Goal: Information Seeking & Learning: Learn about a topic

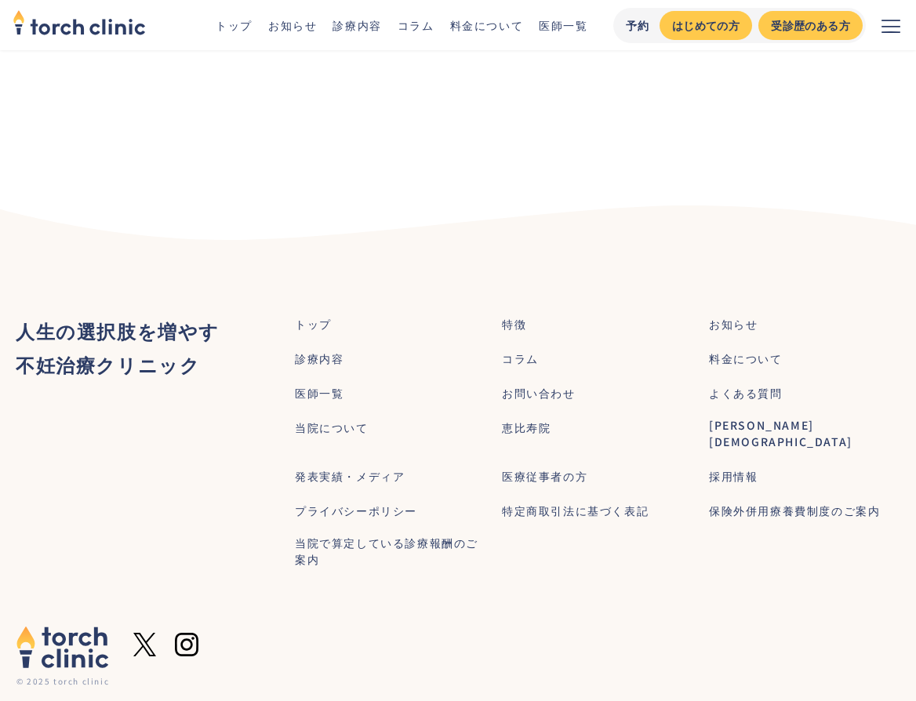
scroll to position [5642, 0]
click at [533, 350] on div "コラム" at bounding box center [520, 358] width 37 height 16
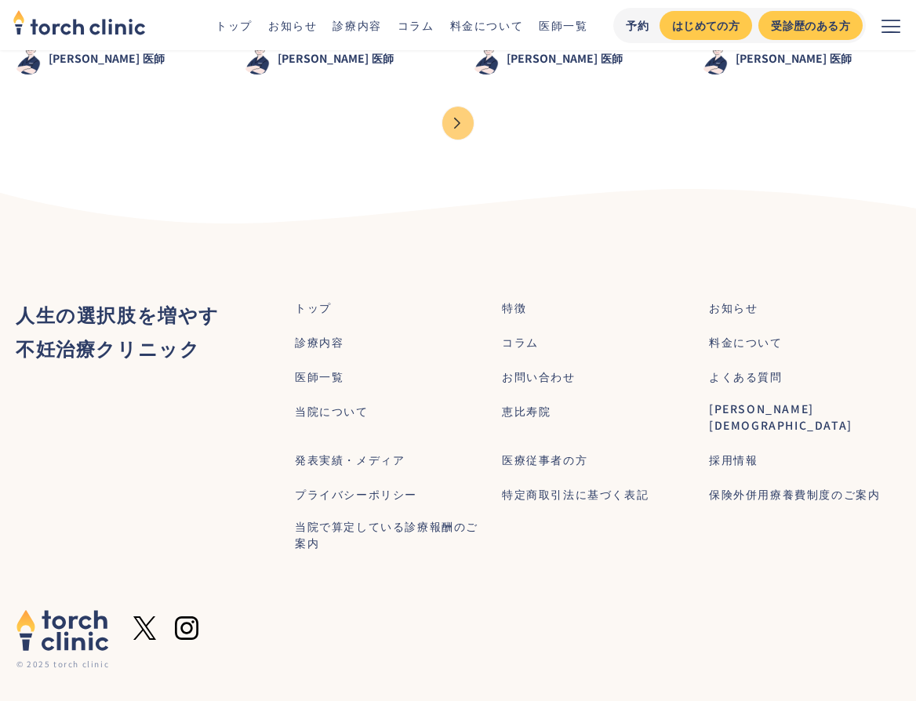
scroll to position [1783, 0]
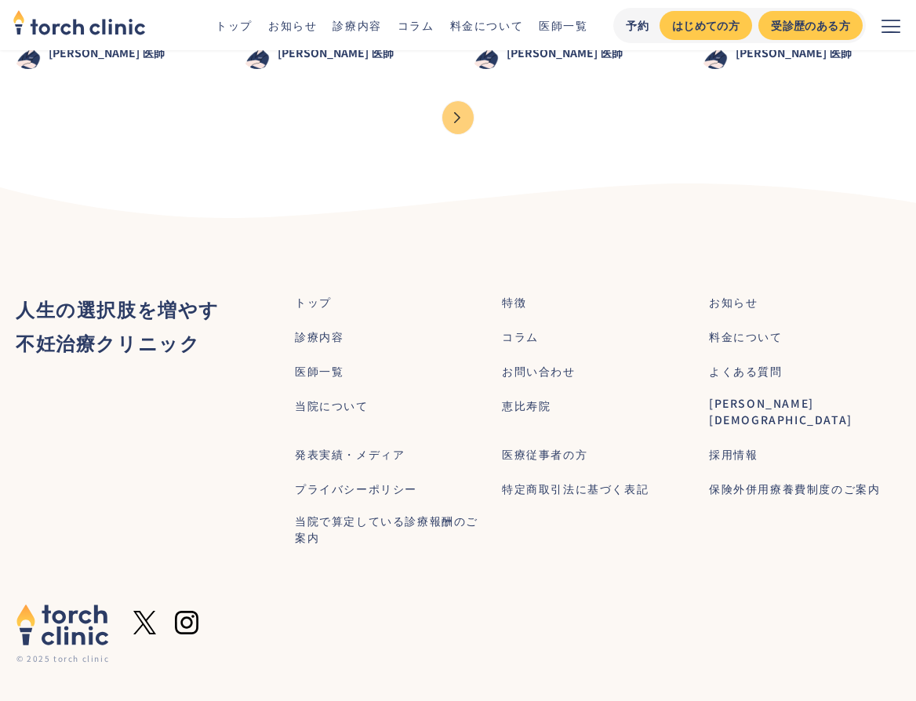
click at [733, 304] on div "お知らせ" at bounding box center [733, 302] width 49 height 16
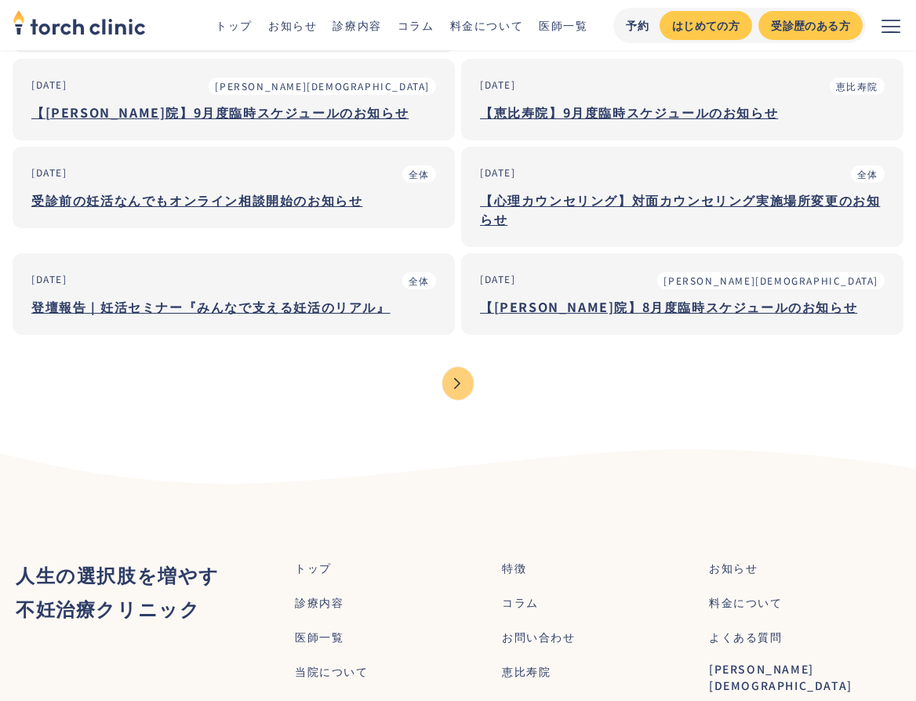
scroll to position [210, 0]
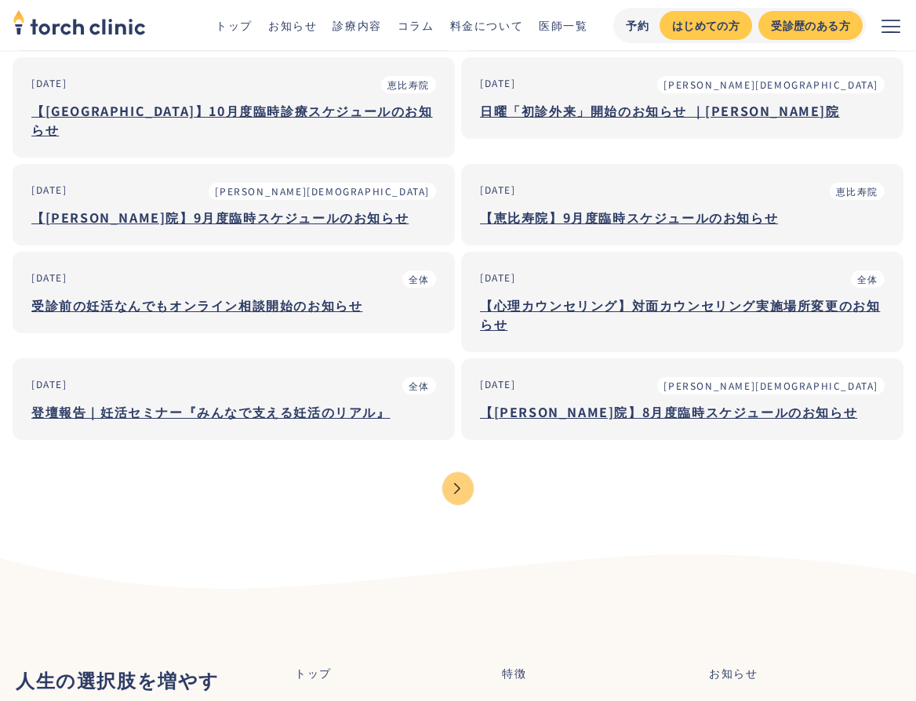
click at [576, 402] on div "【[PERSON_NAME]院】8月度臨時スケジュールのお知らせ" at bounding box center [682, 411] width 404 height 19
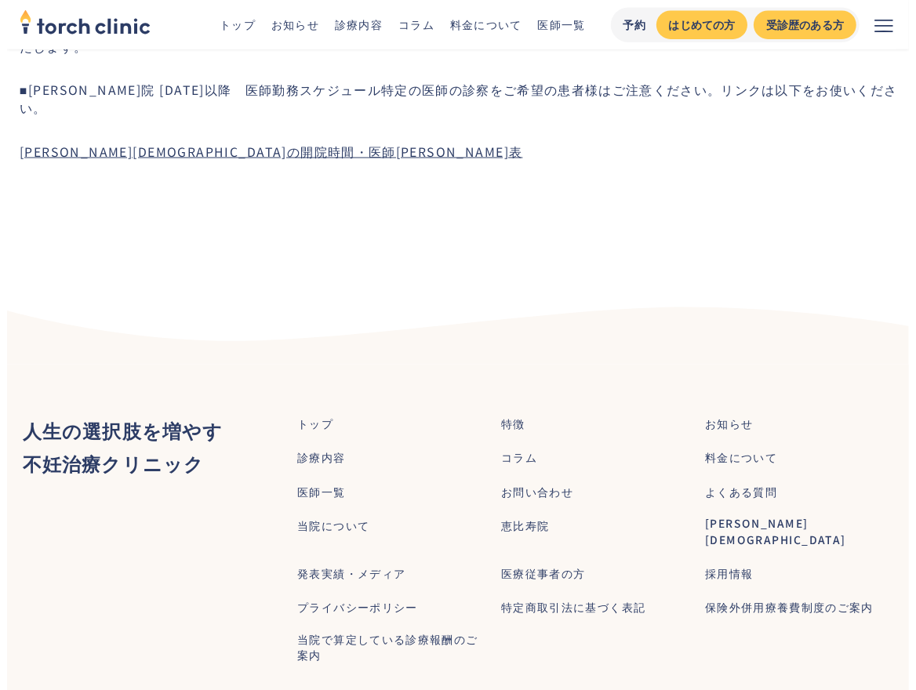
scroll to position [1261, 0]
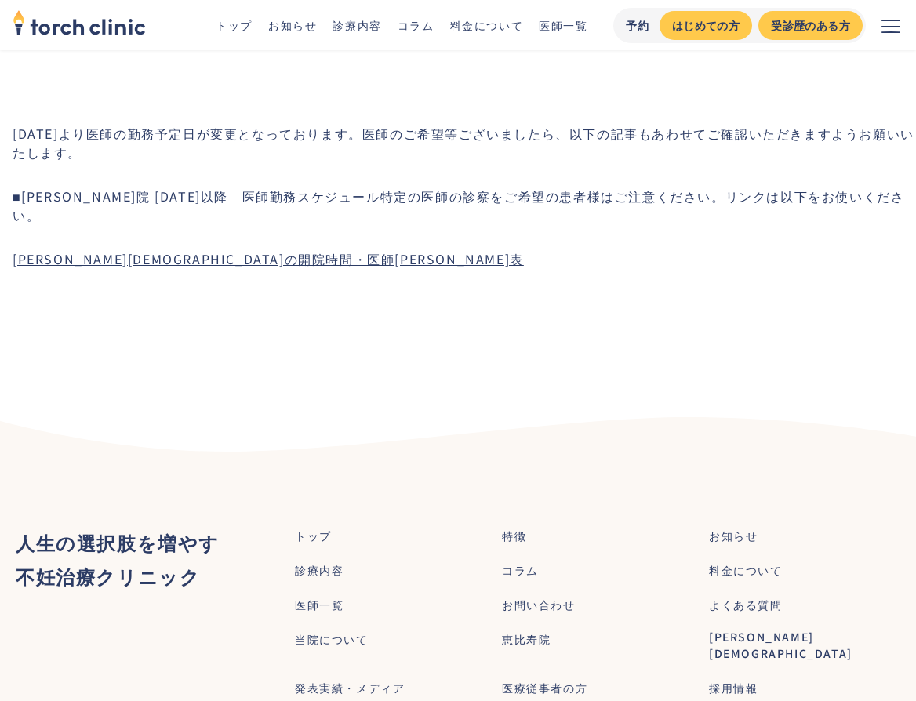
click at [190, 249] on link "上野院の開院時間・医師シフト表" at bounding box center [268, 258] width 511 height 19
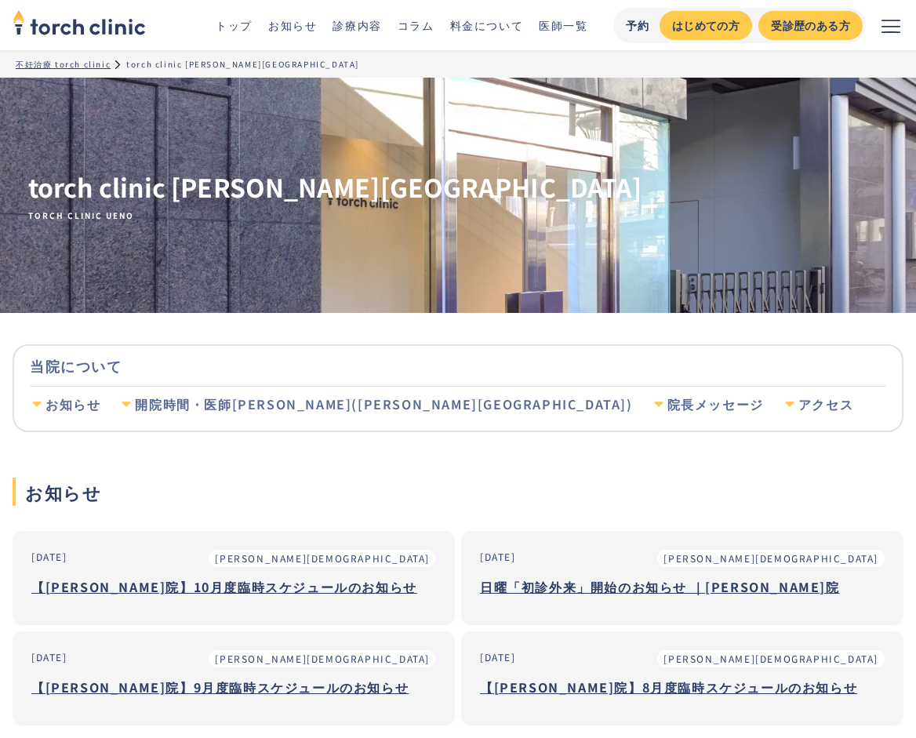
click at [236, 20] on link "トップ" at bounding box center [234, 25] width 37 height 16
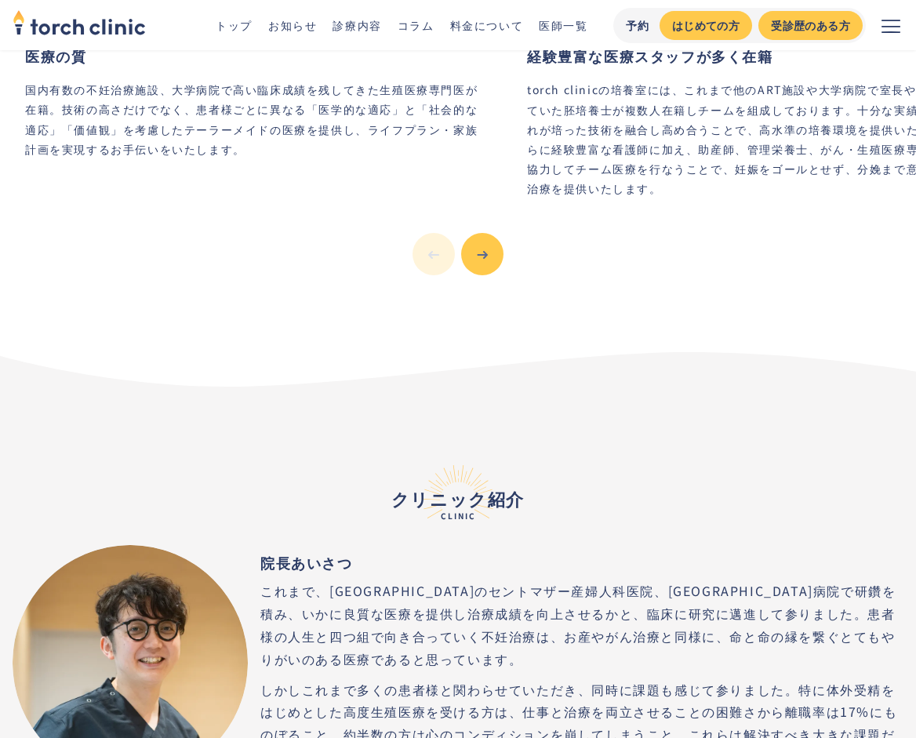
scroll to position [3319, 0]
click at [479, 238] on button "Next slide" at bounding box center [482, 254] width 42 height 42
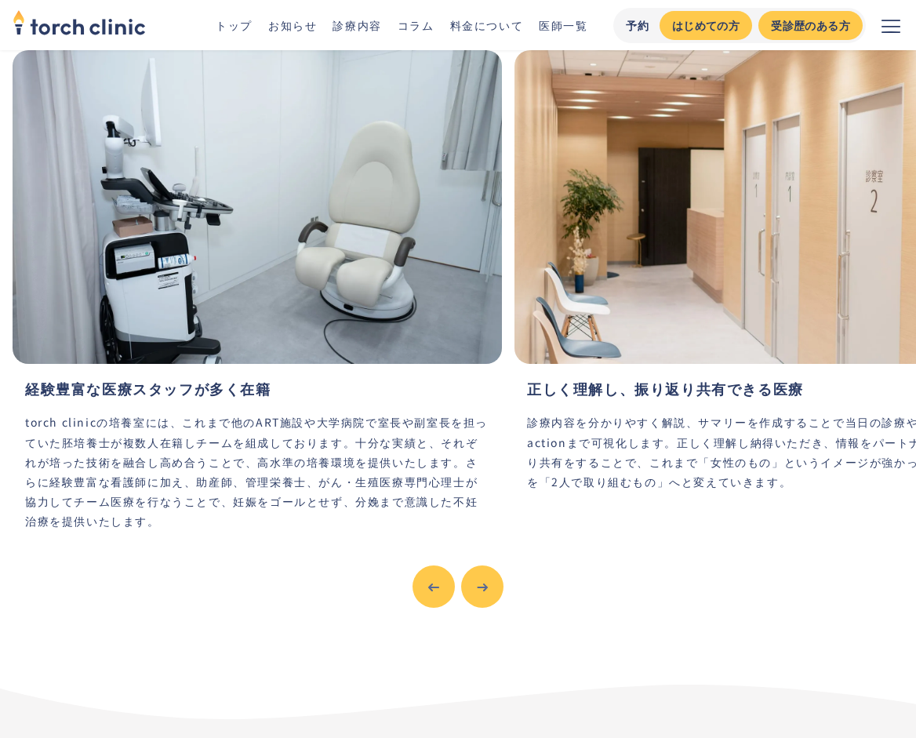
scroll to position [2987, 0]
click at [485, 581] on icon "Next slide" at bounding box center [482, 586] width 11 height 11
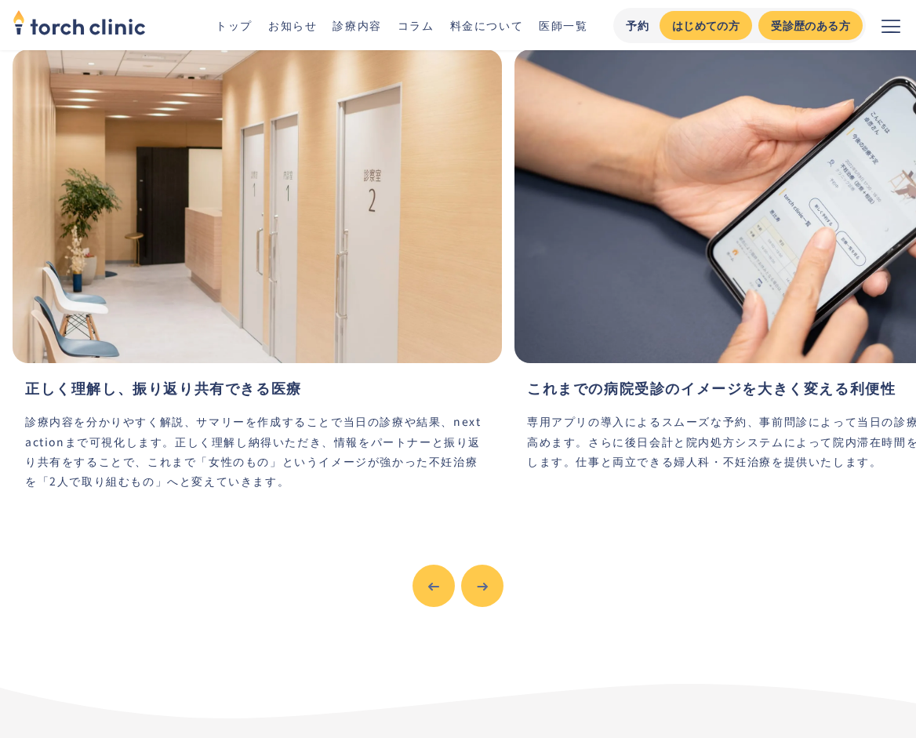
click at [488, 564] on button "Next slide" at bounding box center [482, 585] width 42 height 42
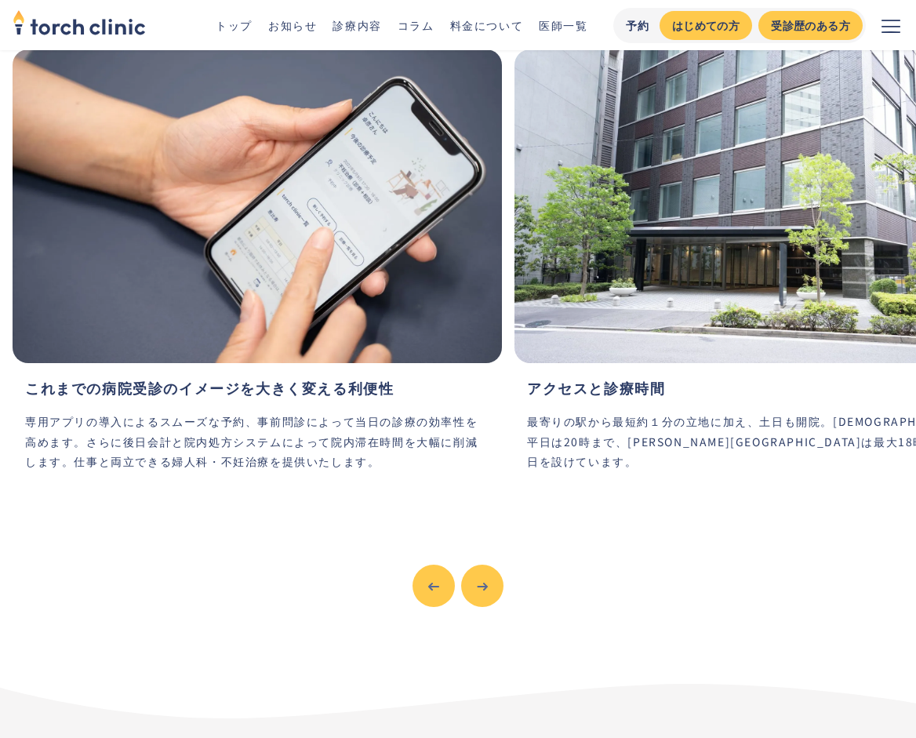
click at [488, 564] on button "Next slide" at bounding box center [482, 585] width 42 height 42
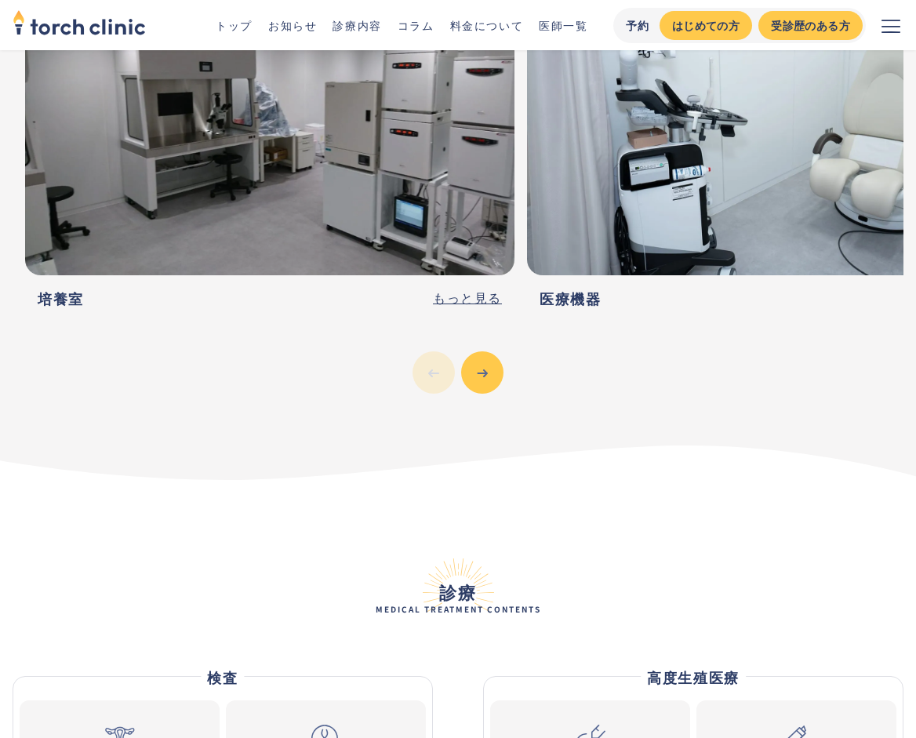
scroll to position [4425, 0]
click at [477, 351] on button "Next slide" at bounding box center [482, 372] width 42 height 42
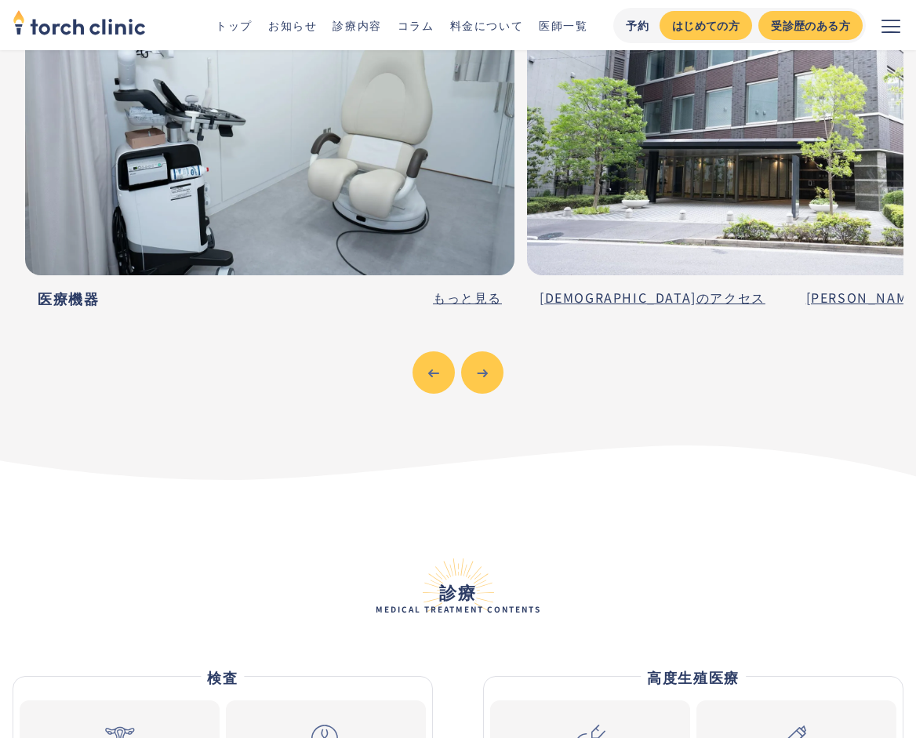
click at [477, 351] on button "Next slide" at bounding box center [482, 372] width 42 height 42
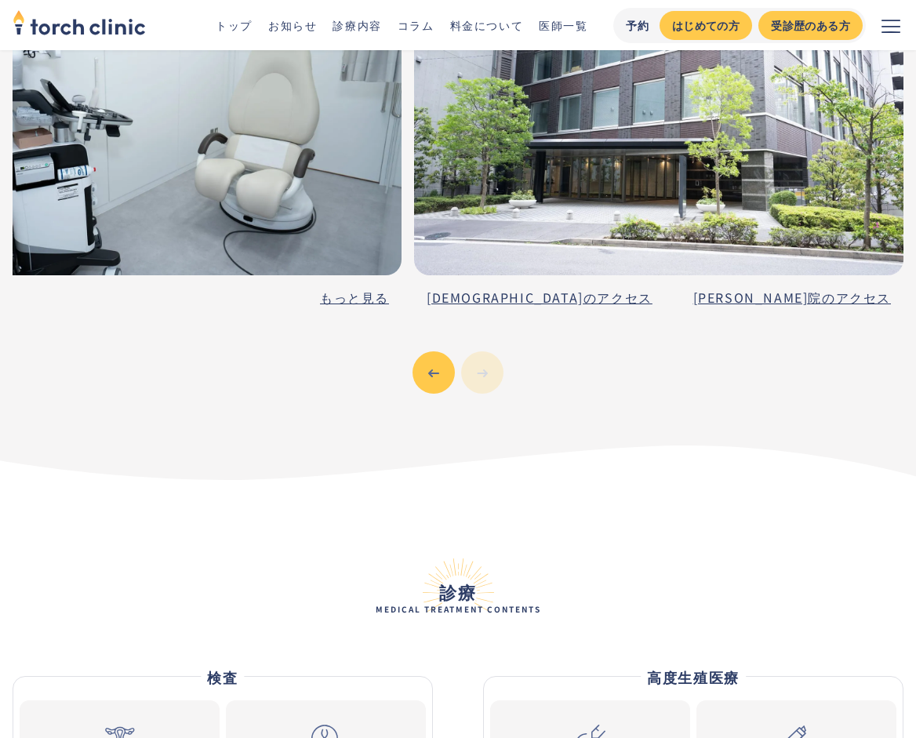
click at [431, 368] on icon "Previous slide" at bounding box center [433, 373] width 11 height 11
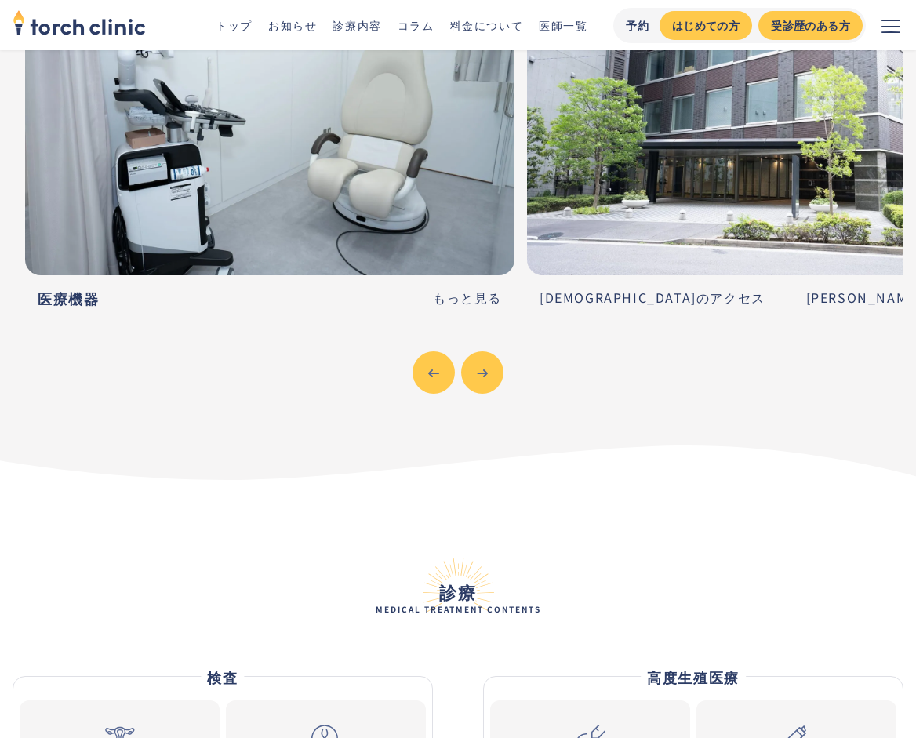
click at [430, 368] on icon "Previous slide" at bounding box center [433, 373] width 11 height 11
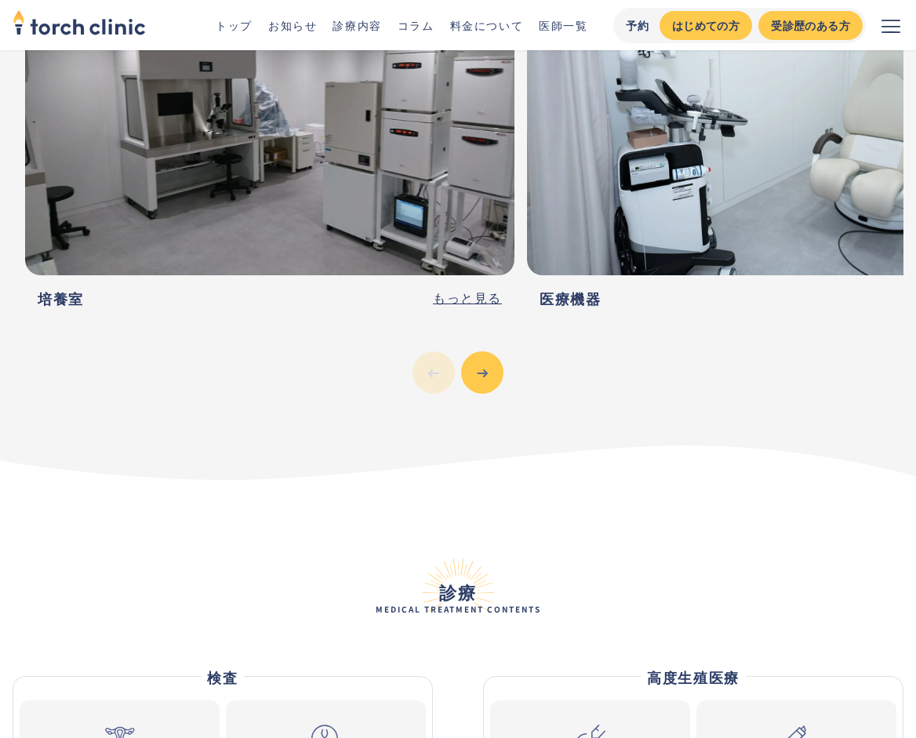
click at [486, 288] on link "もっと見る" at bounding box center [467, 298] width 69 height 21
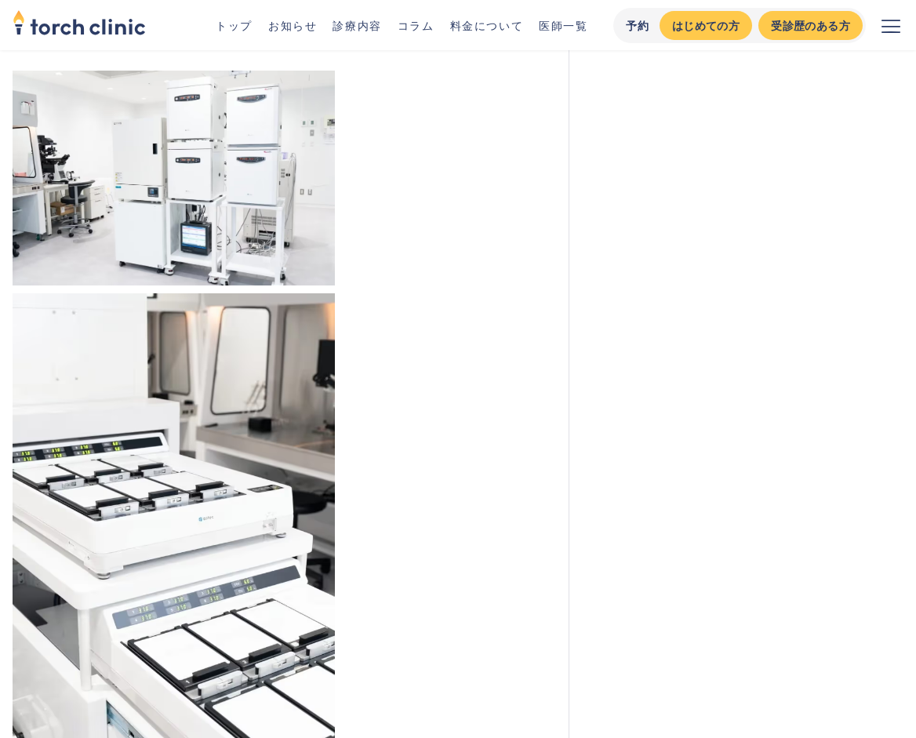
scroll to position [2434, 0]
